Goal: Task Accomplishment & Management: Use online tool/utility

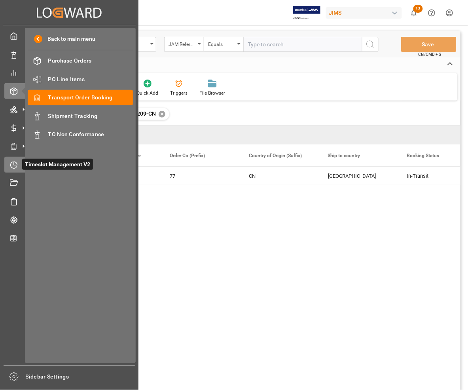
click at [16, 164] on icon at bounding box center [14, 165] width 8 height 8
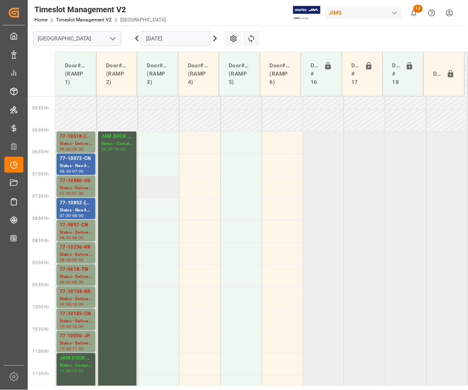
scroll to position [207, 0]
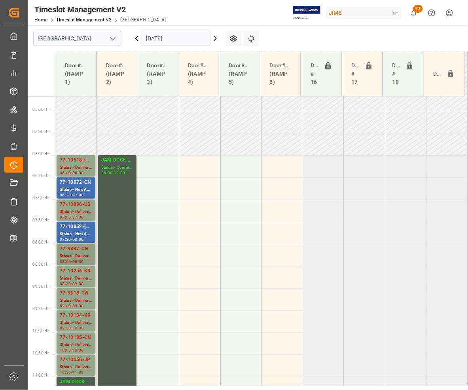
click at [80, 249] on div "77-9897-CN" at bounding box center [76, 249] width 32 height 8
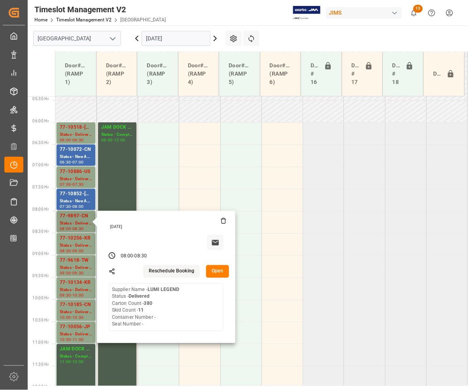
scroll to position [256, 0]
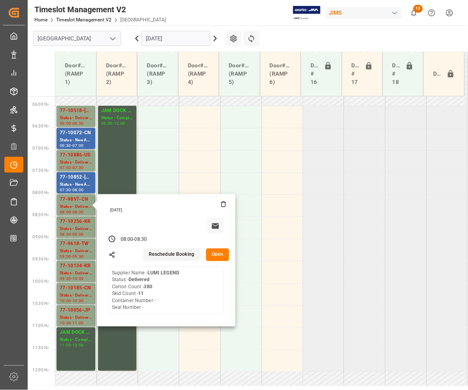
click at [169, 39] on input "[DATE]" at bounding box center [176, 38] width 69 height 15
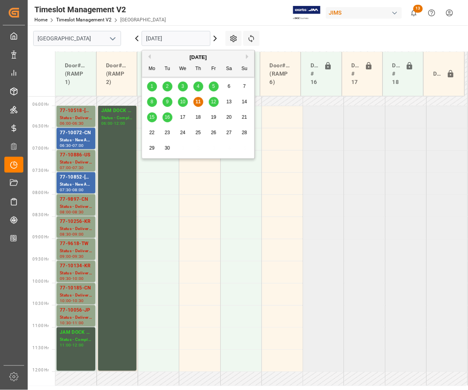
click at [213, 102] on span "12" at bounding box center [213, 102] width 5 height 6
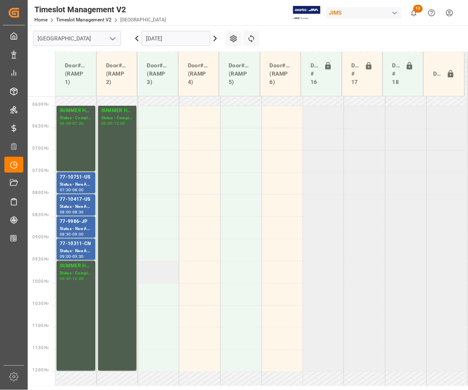
scroll to position [207, 0]
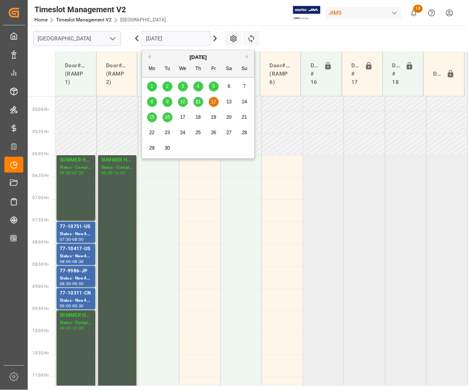
click at [165, 37] on input "[DATE]" at bounding box center [176, 38] width 69 height 15
click at [151, 118] on span "15" at bounding box center [151, 117] width 5 height 6
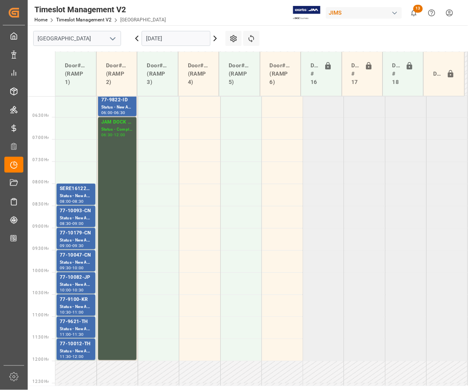
scroll to position [256, 0]
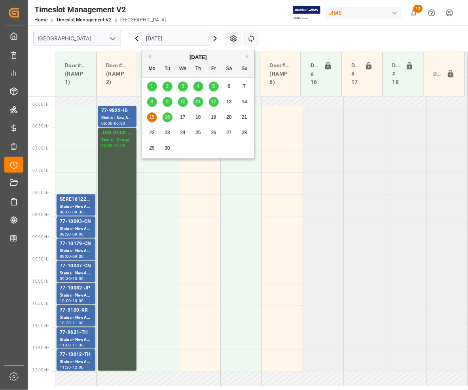
click at [159, 36] on input "[DATE]" at bounding box center [176, 38] width 69 height 15
click at [163, 117] on div "16" at bounding box center [168, 117] width 10 height 9
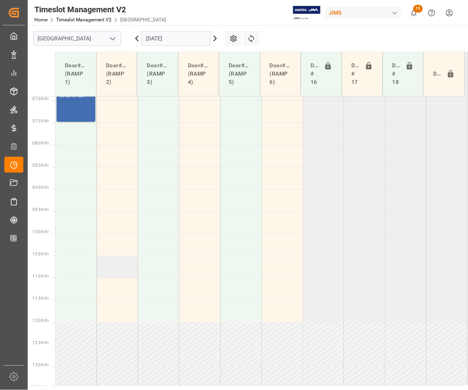
scroll to position [157, 0]
